Goal: Navigation & Orientation: Find specific page/section

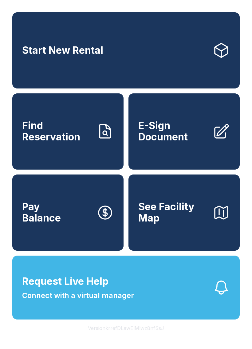
click at [143, 337] on button "Version krrefDLawElMlwz8nfSsJ" at bounding box center [126, 328] width 86 height 17
click at [146, 337] on button "Version krrefDLawElMlwz8nfSsJ" at bounding box center [126, 328] width 86 height 17
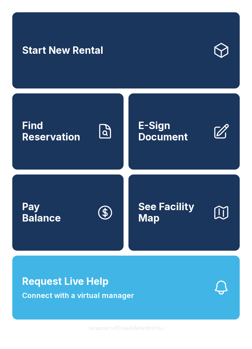
click at [146, 337] on button "Version krrefDLawElMlwz8nfSsJ" at bounding box center [126, 328] width 86 height 17
click at [147, 337] on button "Version krrefDLawElMlwz8nfSsJ" at bounding box center [126, 328] width 86 height 17
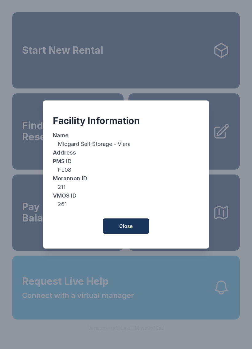
click at [132, 229] on span "Close" at bounding box center [126, 226] width 14 height 7
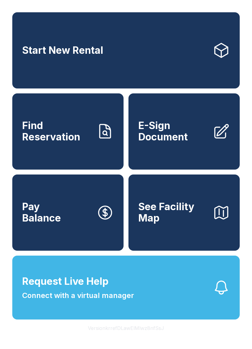
click at [141, 337] on button "Version krrefDLawElMlwz8nfSsJ" at bounding box center [126, 328] width 86 height 17
click at [143, 337] on button "Version krrefDLawElMlwz8nfSsJ" at bounding box center [126, 328] width 86 height 17
click at [142, 337] on button "Version krrefDLawElMlwz8nfSsJ" at bounding box center [126, 328] width 86 height 17
click at [141, 337] on button "Version krrefDLawElMlwz8nfSsJ" at bounding box center [126, 328] width 86 height 17
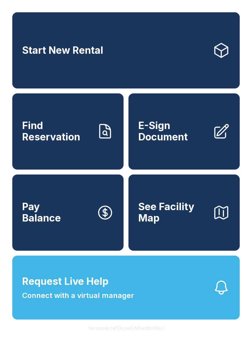
click at [141, 337] on button "Version krrefDLawElMlwz8nfSsJ" at bounding box center [126, 328] width 86 height 17
click at [140, 337] on button "Version krrefDLawElMlwz8nfSsJ" at bounding box center [126, 328] width 86 height 17
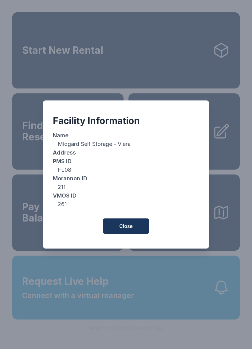
click at [129, 225] on button "Close" at bounding box center [126, 226] width 46 height 15
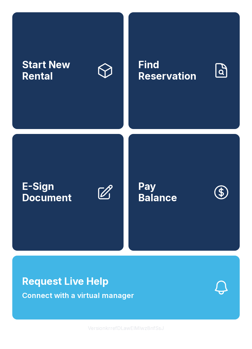
click at [134, 337] on button "Version krrefDLawElMlwz8nfSsJ" at bounding box center [126, 328] width 86 height 17
click at [133, 337] on button "Version krrefDLawElMlwz8nfSsJ" at bounding box center [126, 328] width 86 height 17
click at [132, 337] on button "Version krrefDLawElMlwz8nfSsJ" at bounding box center [126, 328] width 86 height 17
click at [133, 337] on button "Version krrefDLawElMlwz8nfSsJ" at bounding box center [126, 328] width 86 height 17
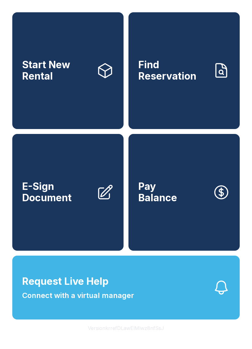
click at [133, 337] on button "Version krrefDLawElMlwz8nfSsJ" at bounding box center [126, 328] width 86 height 17
click at [135, 337] on button "Version krrefDLawElMlwz8nfSsJ" at bounding box center [126, 328] width 86 height 17
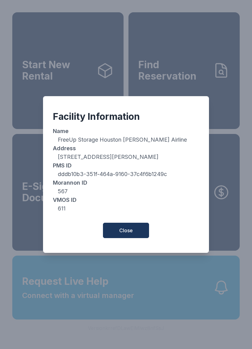
click at [130, 228] on button "Close" at bounding box center [126, 230] width 46 height 15
